Goal: Task Accomplishment & Management: Manage account settings

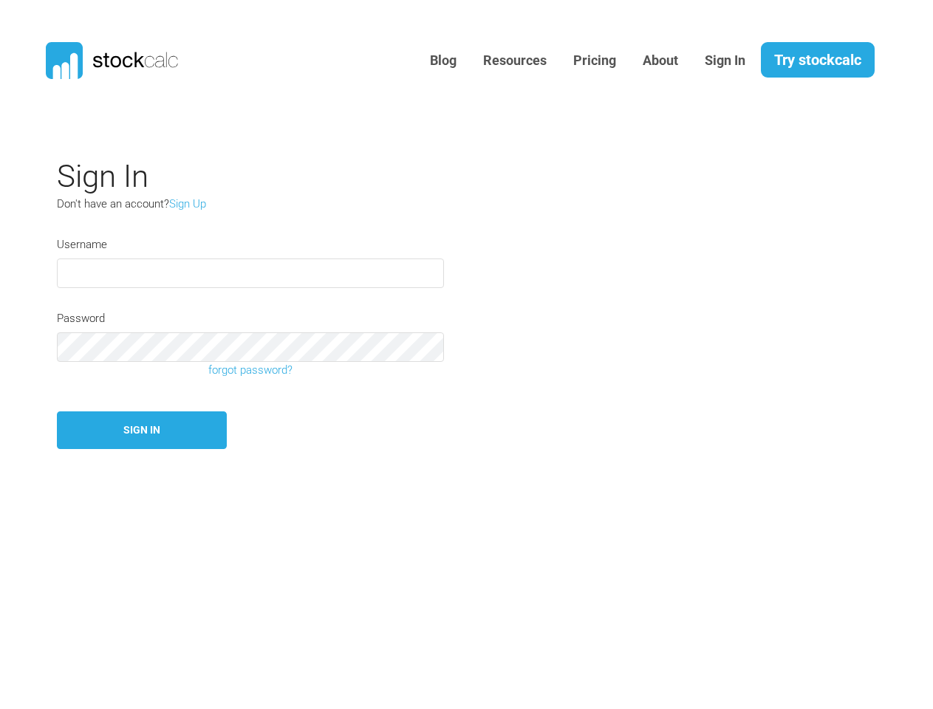
click at [466, 354] on div "Password forgot password?" at bounding box center [397, 344] width 702 height 69
click at [250, 370] on link "forgot password?" at bounding box center [250, 370] width 409 height 17
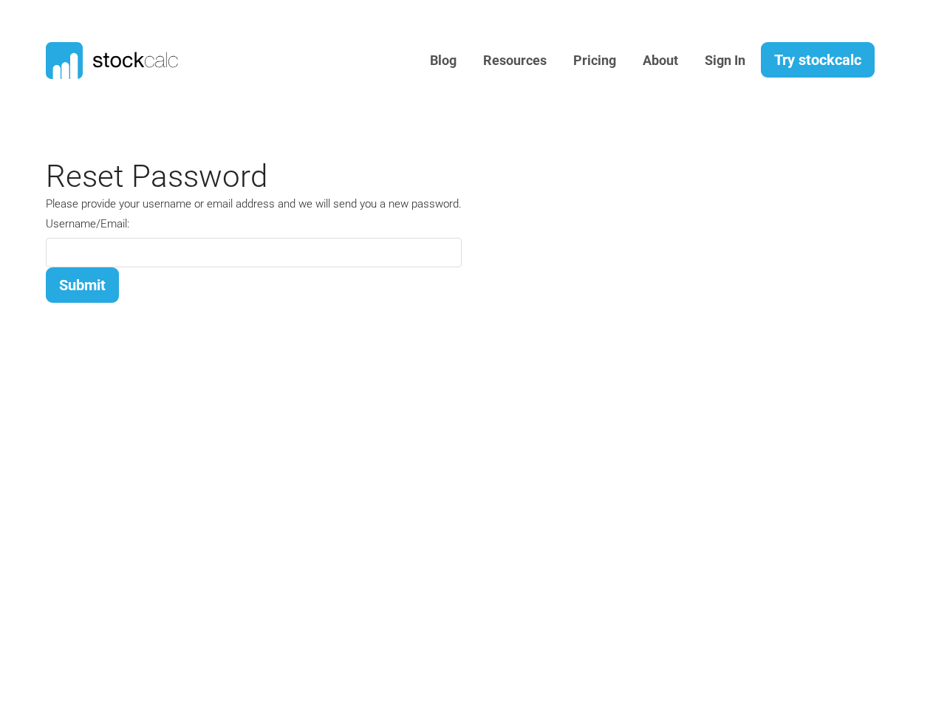
click at [142, 430] on section "Sign In Don't have an account? Sign Up Username Password forgot password? Sign …" at bounding box center [466, 453] width 933 height 613
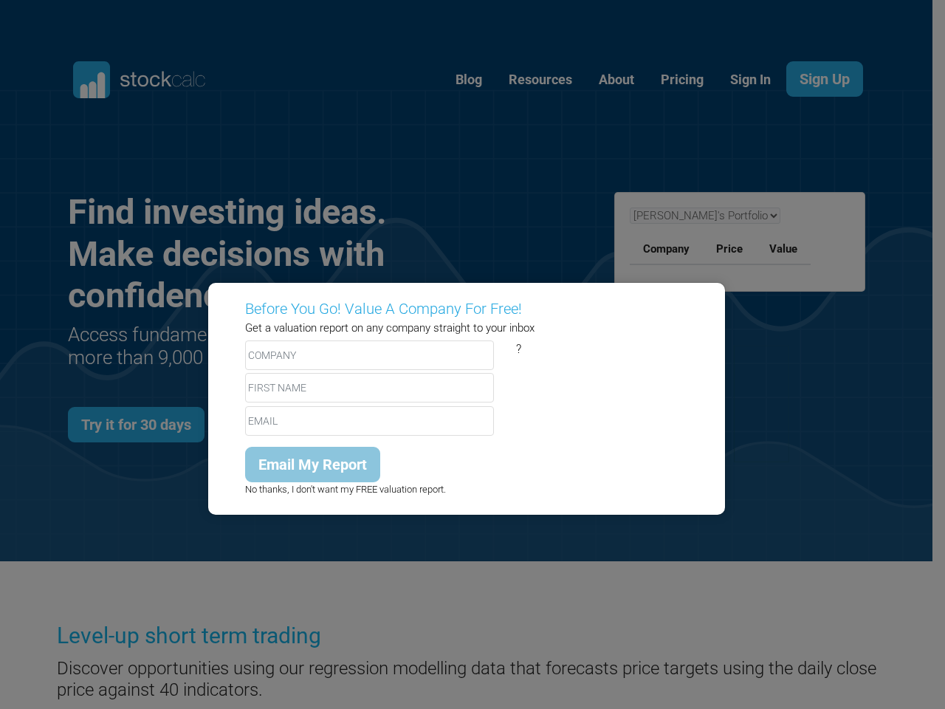
scroll to position [590, 842]
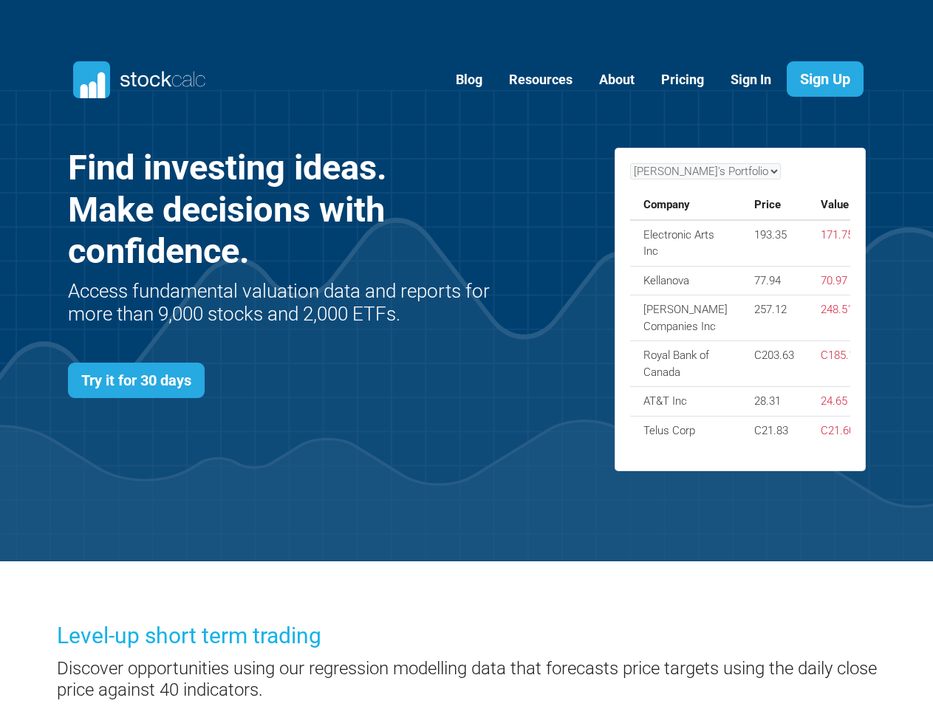
scroll to position [590, 842]
